Goal: Task Accomplishment & Management: Manage account settings

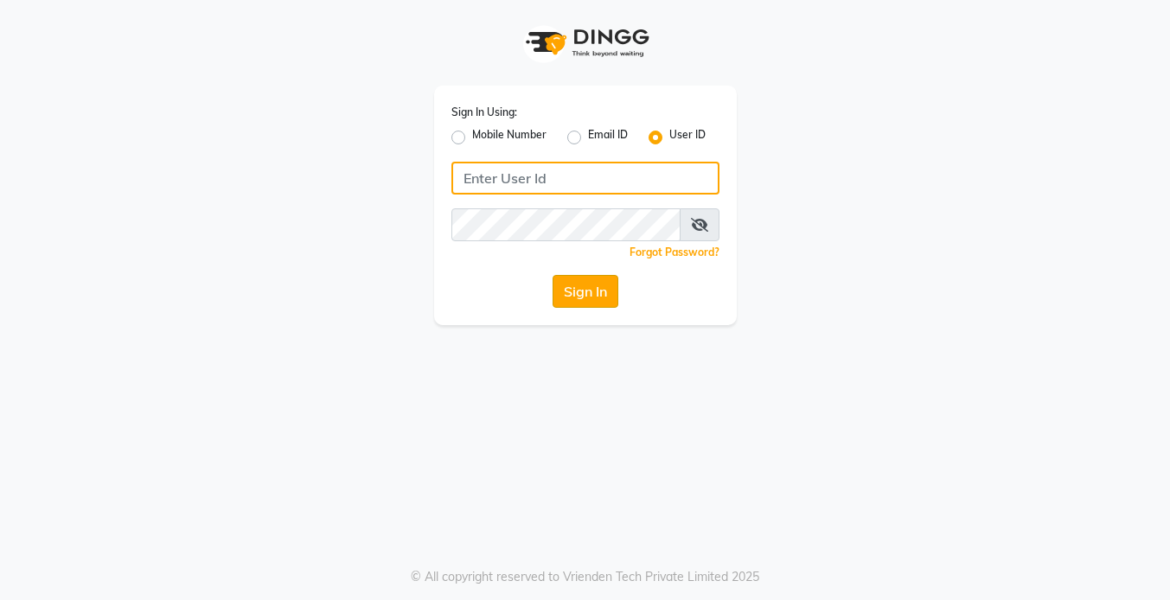
type input "koisalon"
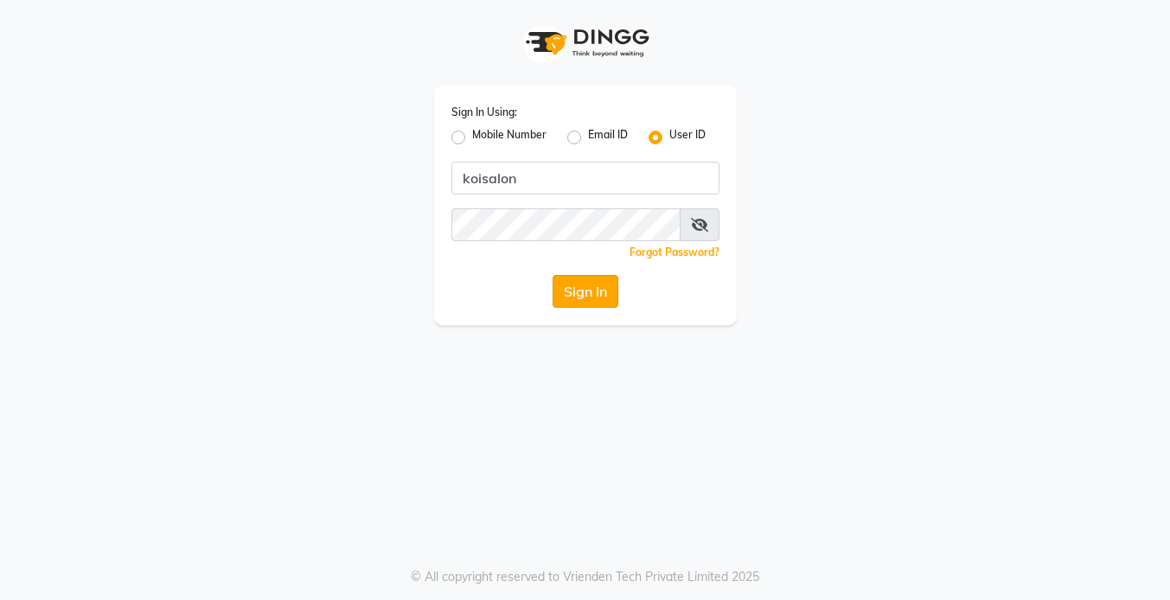
click at [571, 287] on button "Sign In" at bounding box center [585, 291] width 66 height 33
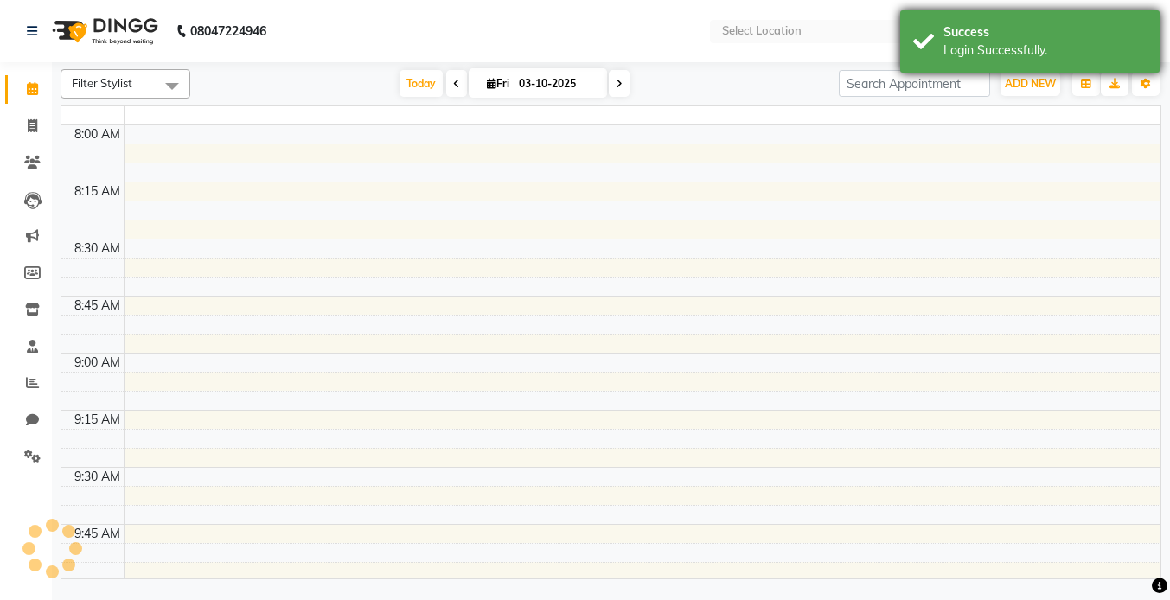
click at [1026, 63] on div "Success Login Successfully." at bounding box center [1029, 41] width 259 height 62
select select "en"
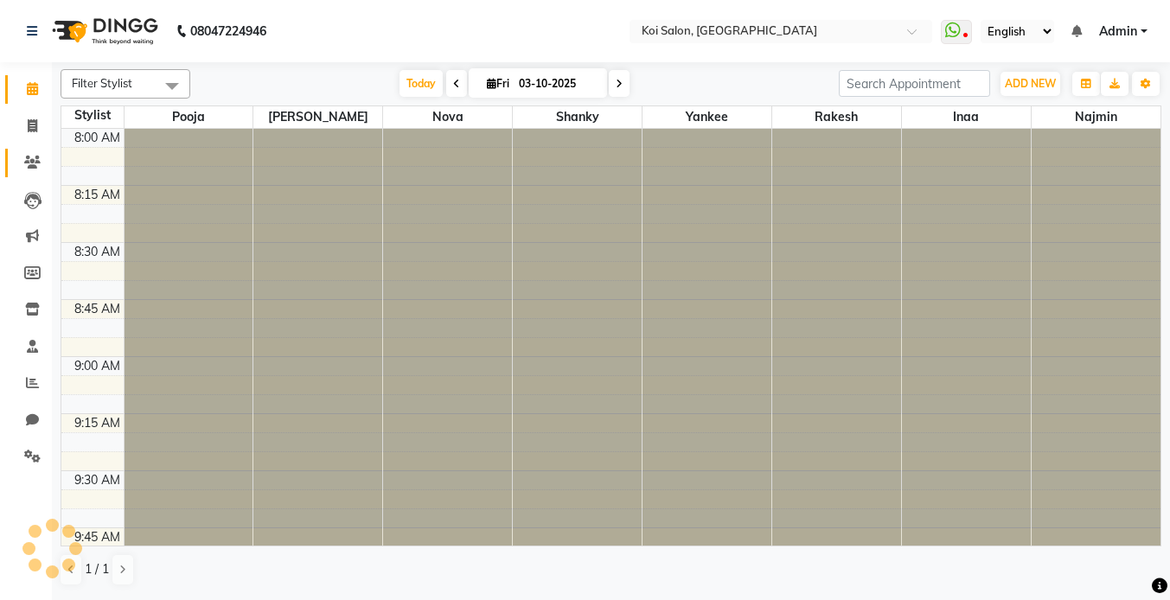
click at [41, 166] on span at bounding box center [32, 163] width 30 height 20
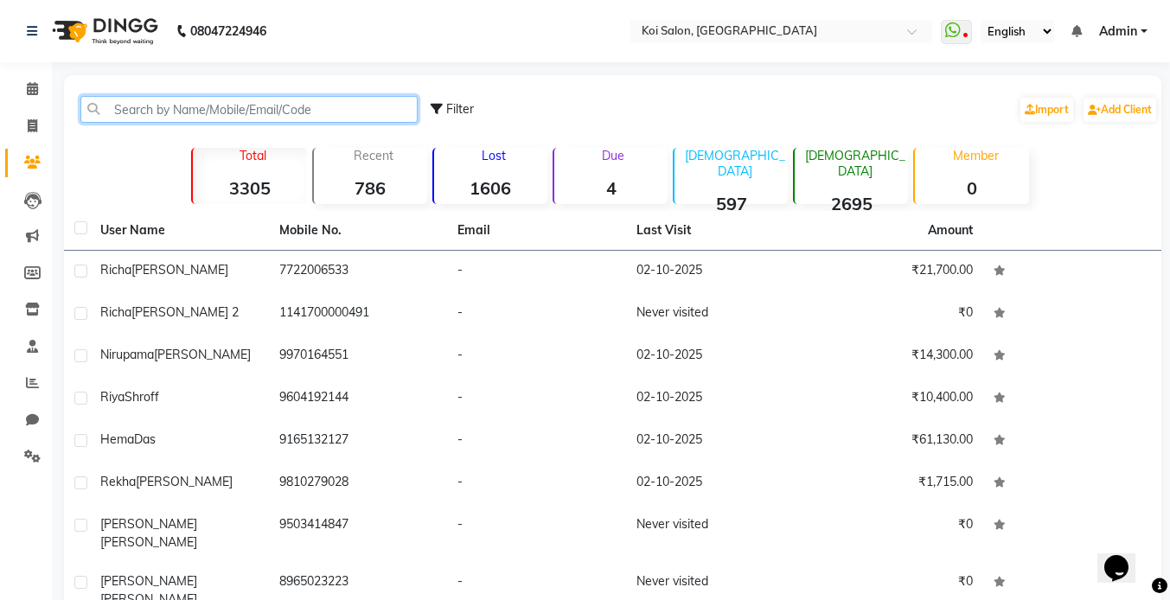
click at [249, 105] on input "text" at bounding box center [248, 109] width 337 height 27
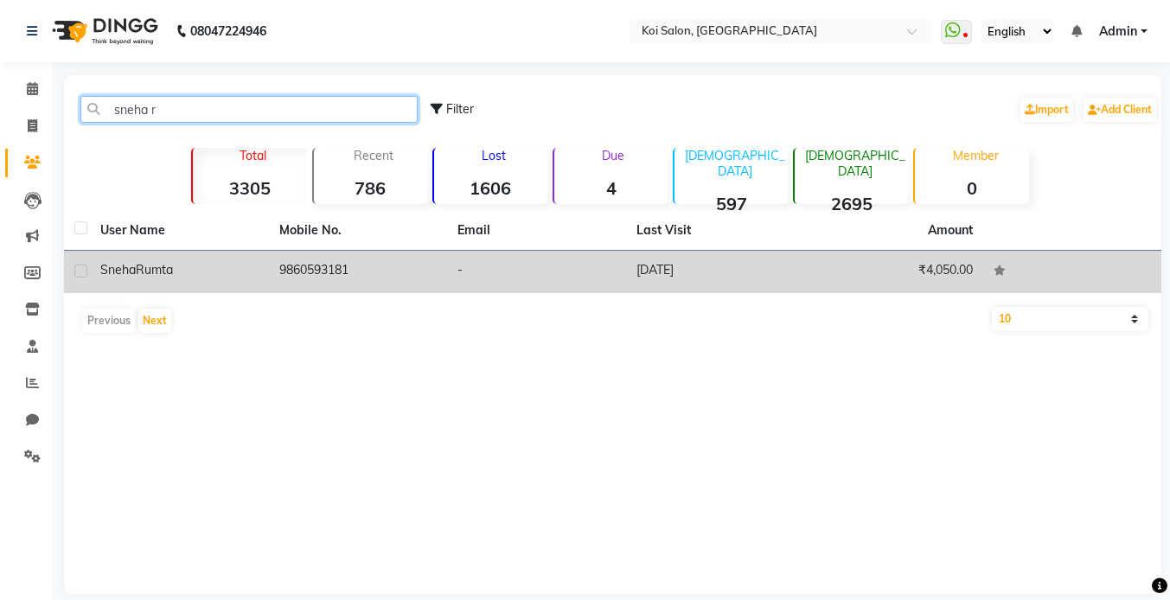
type input "sneha r"
click at [173, 269] on span "Rumta" at bounding box center [154, 270] width 37 height 16
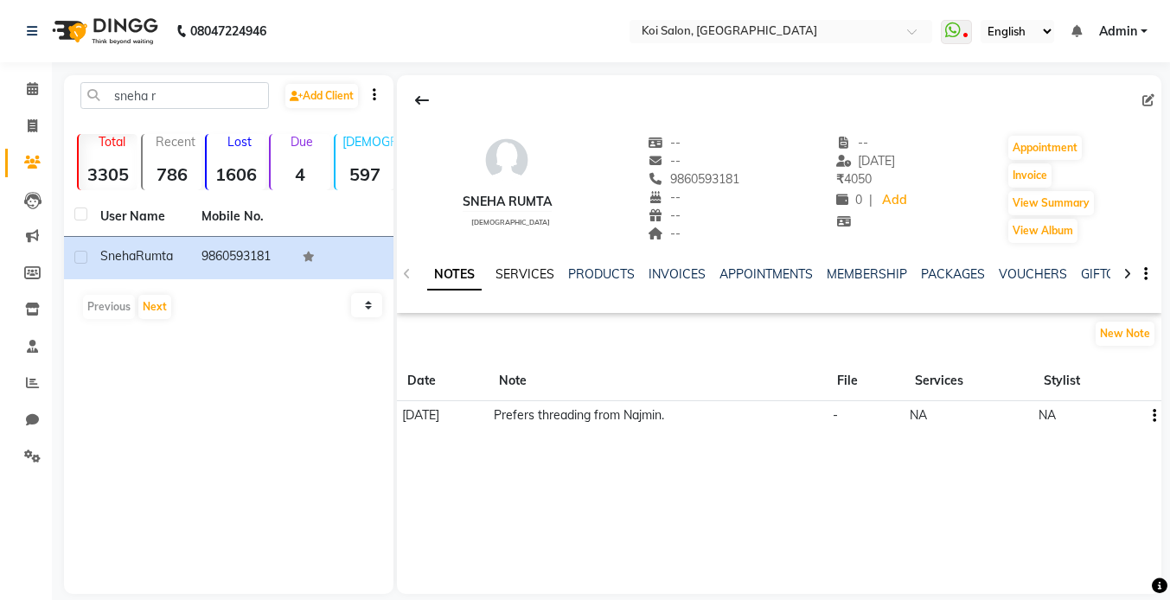
click at [523, 277] on link "SERVICES" at bounding box center [524, 274] width 59 height 16
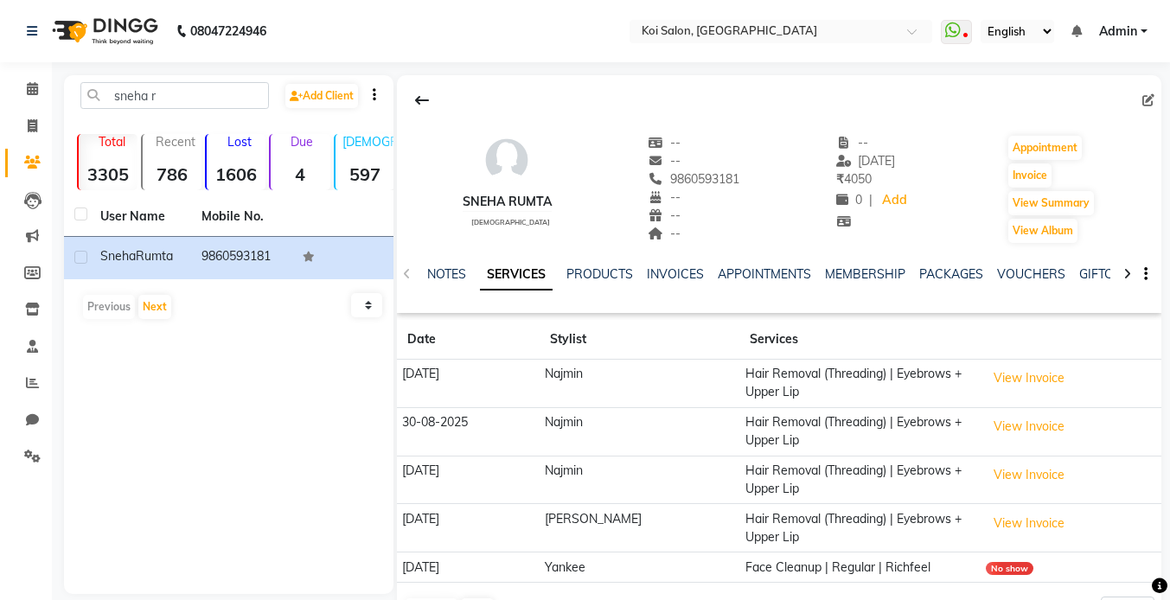
scroll to position [57, 0]
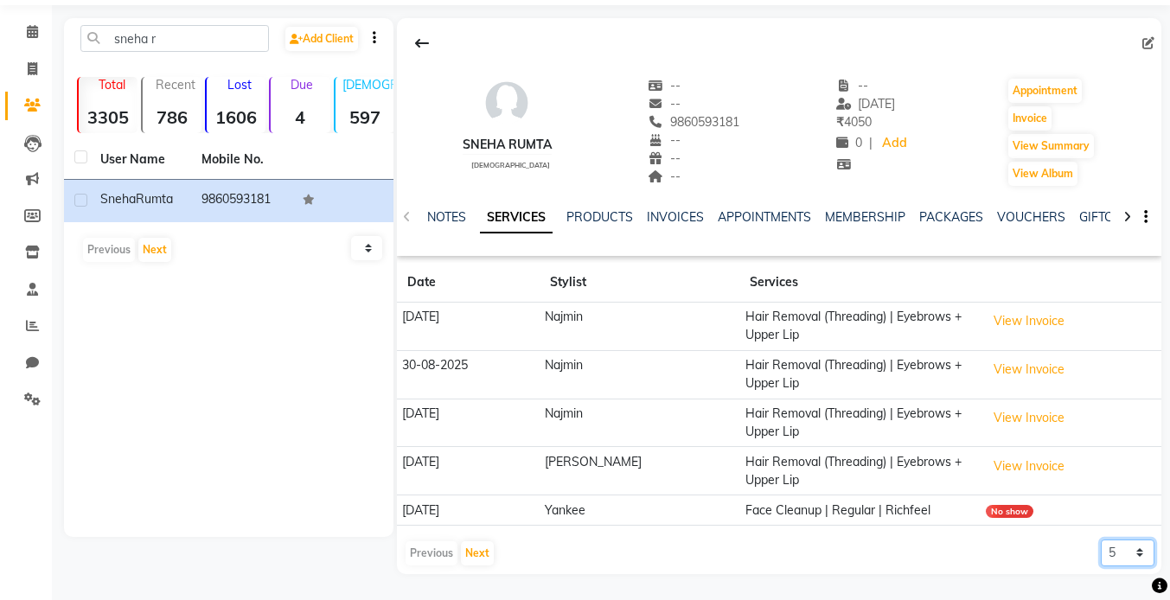
click at [1126, 556] on select "5 10 50 100 500" at bounding box center [1128, 552] width 54 height 27
select select "500"
click at [1101, 539] on select "5 10 50 100 500" at bounding box center [1128, 552] width 54 height 27
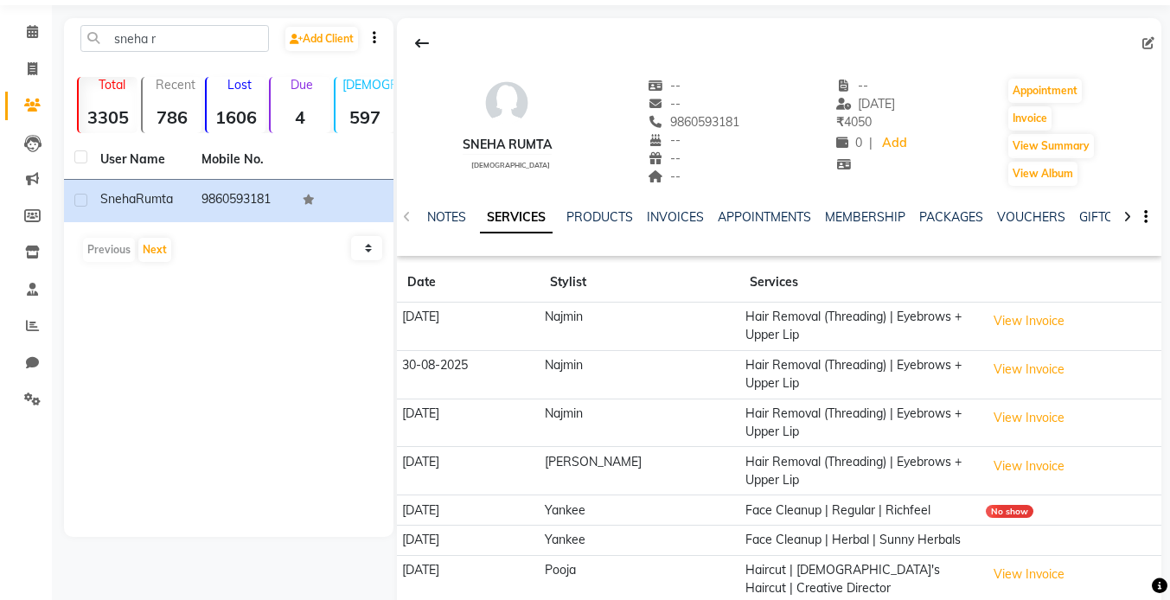
scroll to position [174, 0]
